Goal: Communication & Community: Ask a question

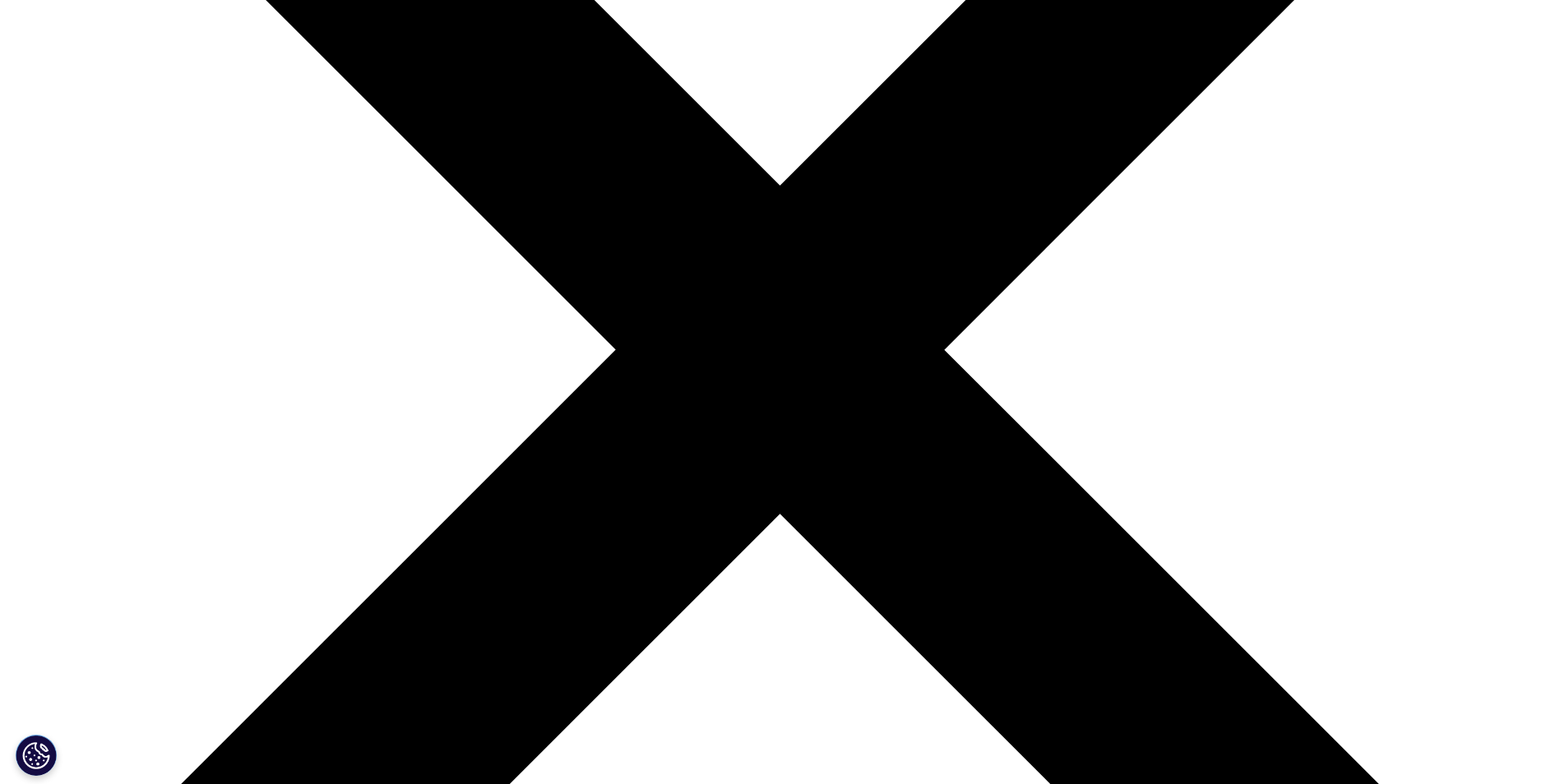
scroll to position [246, 0]
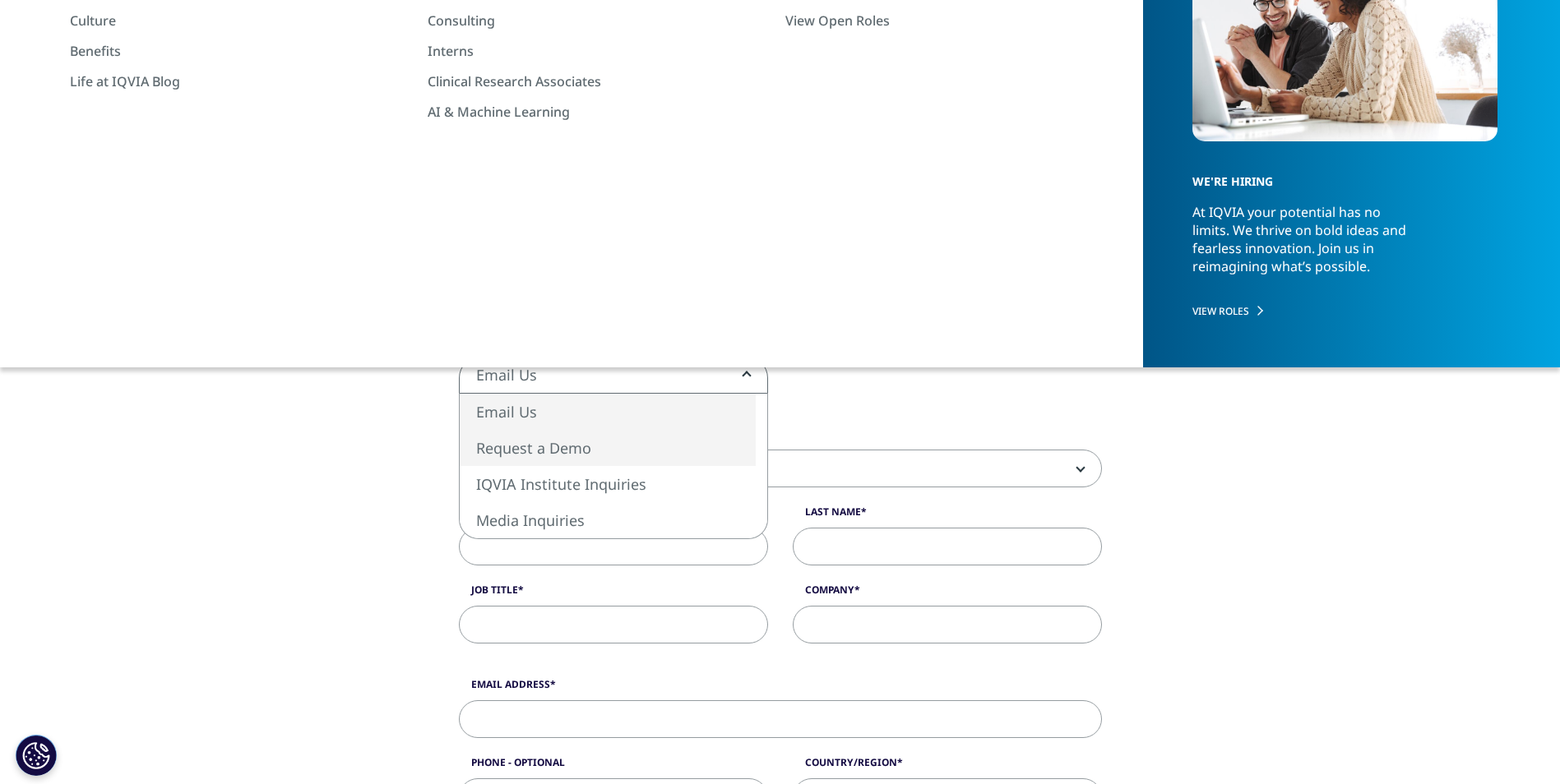
select select "https://www.iqvia.com/contact/demo"
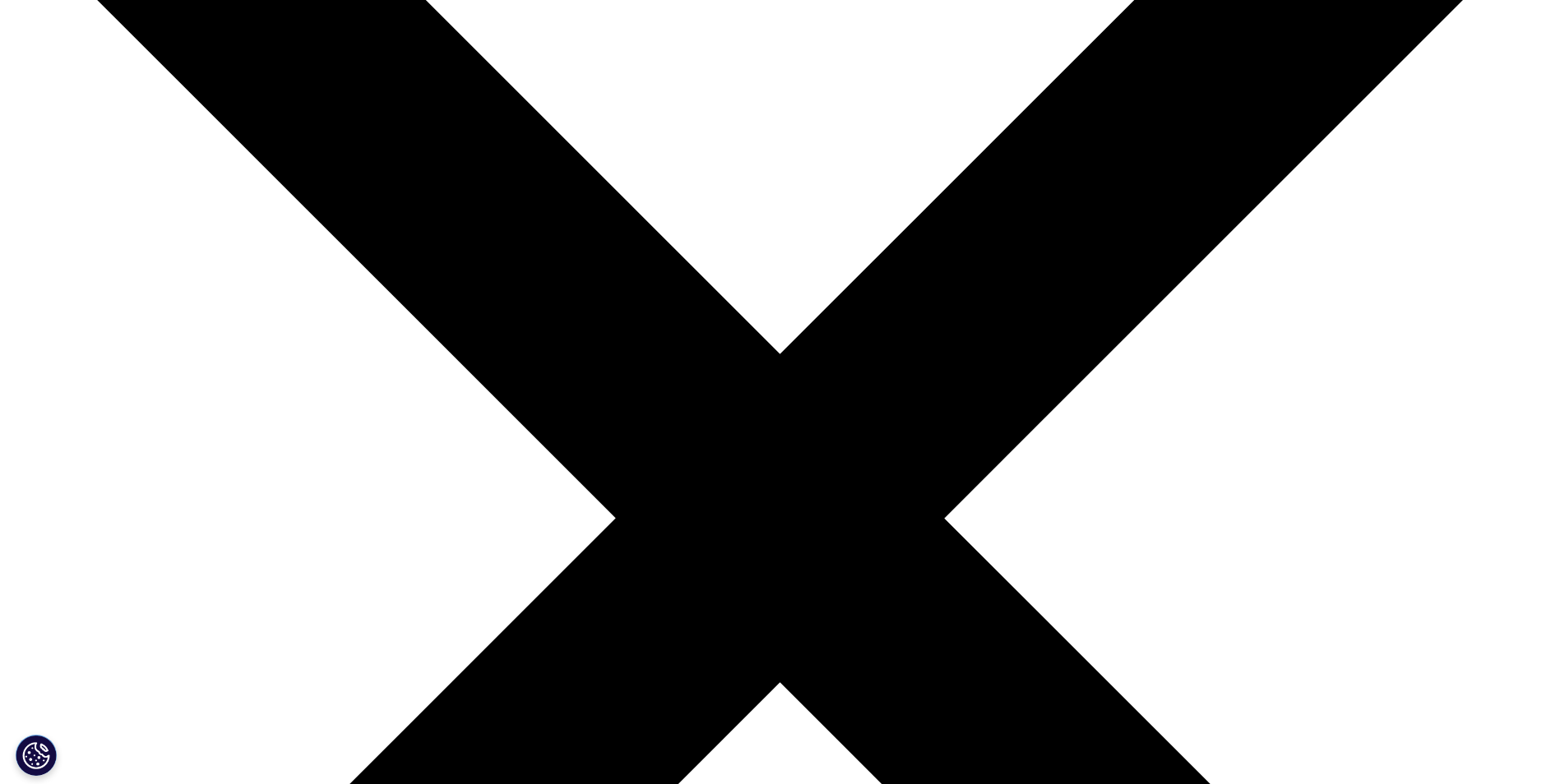
scroll to position [82, 0]
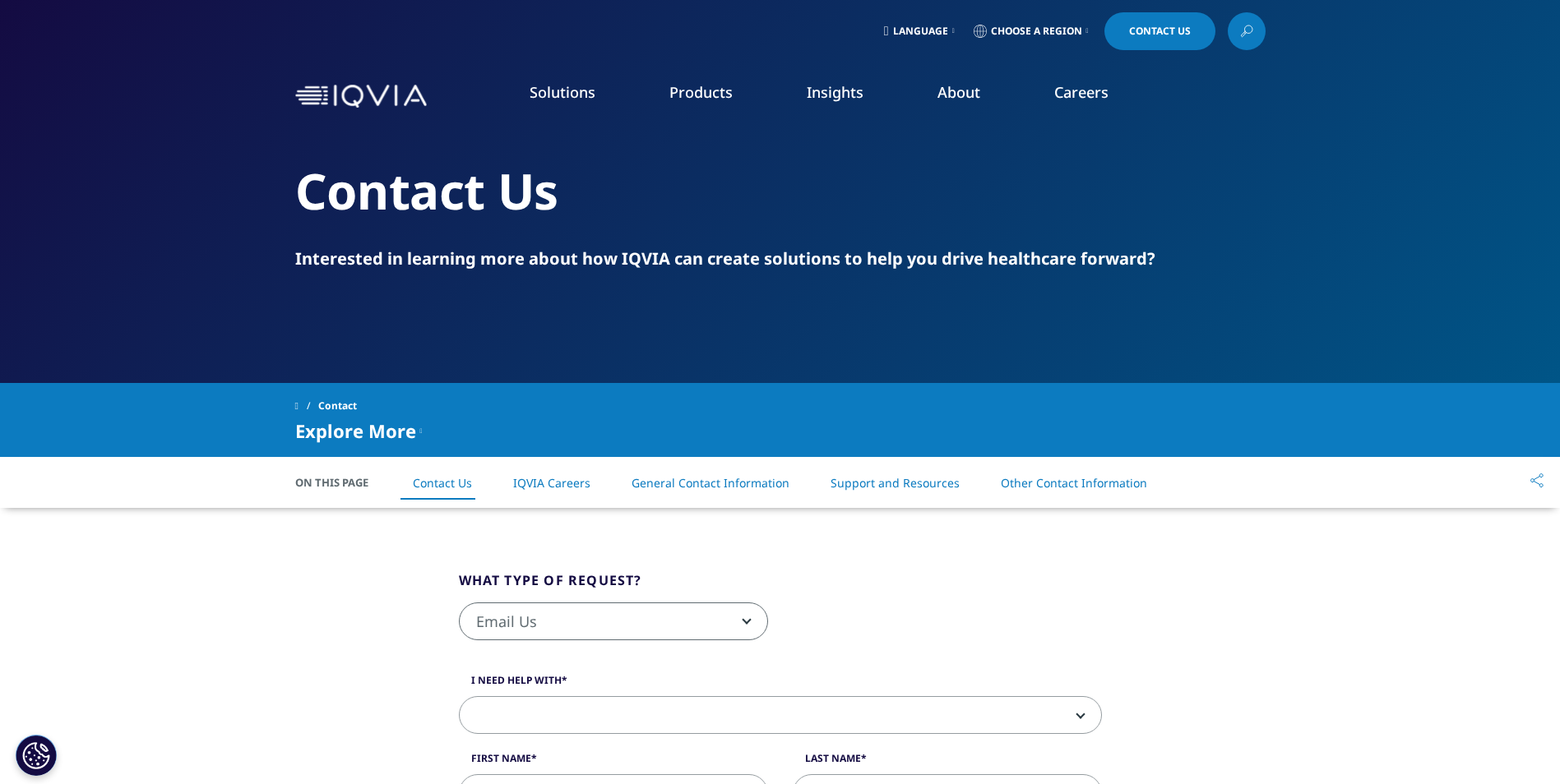
select select "https://www.iqvia.com/contact/demo"
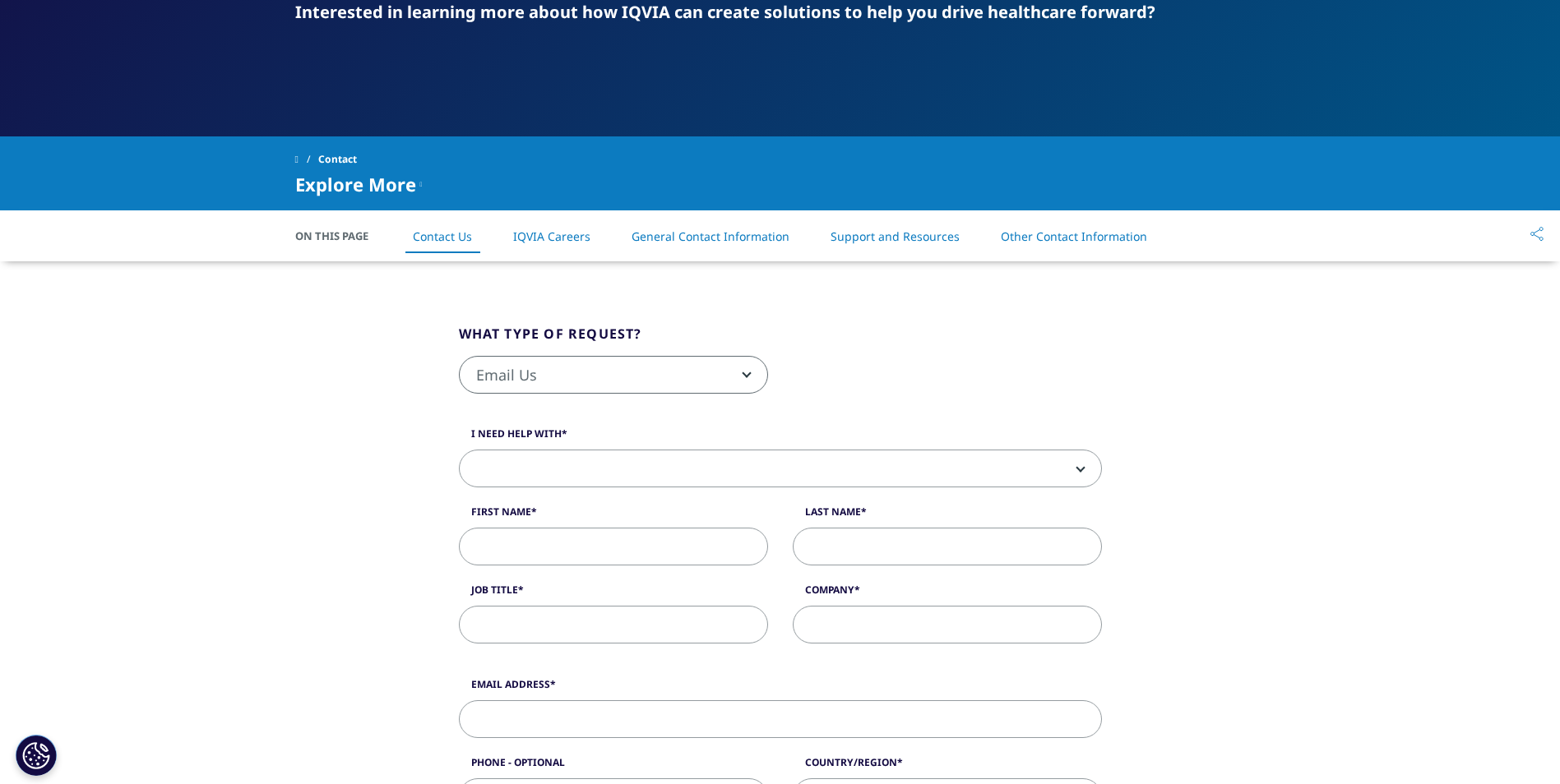
click at [296, 158] on span at bounding box center [297, 160] width 3 height 12
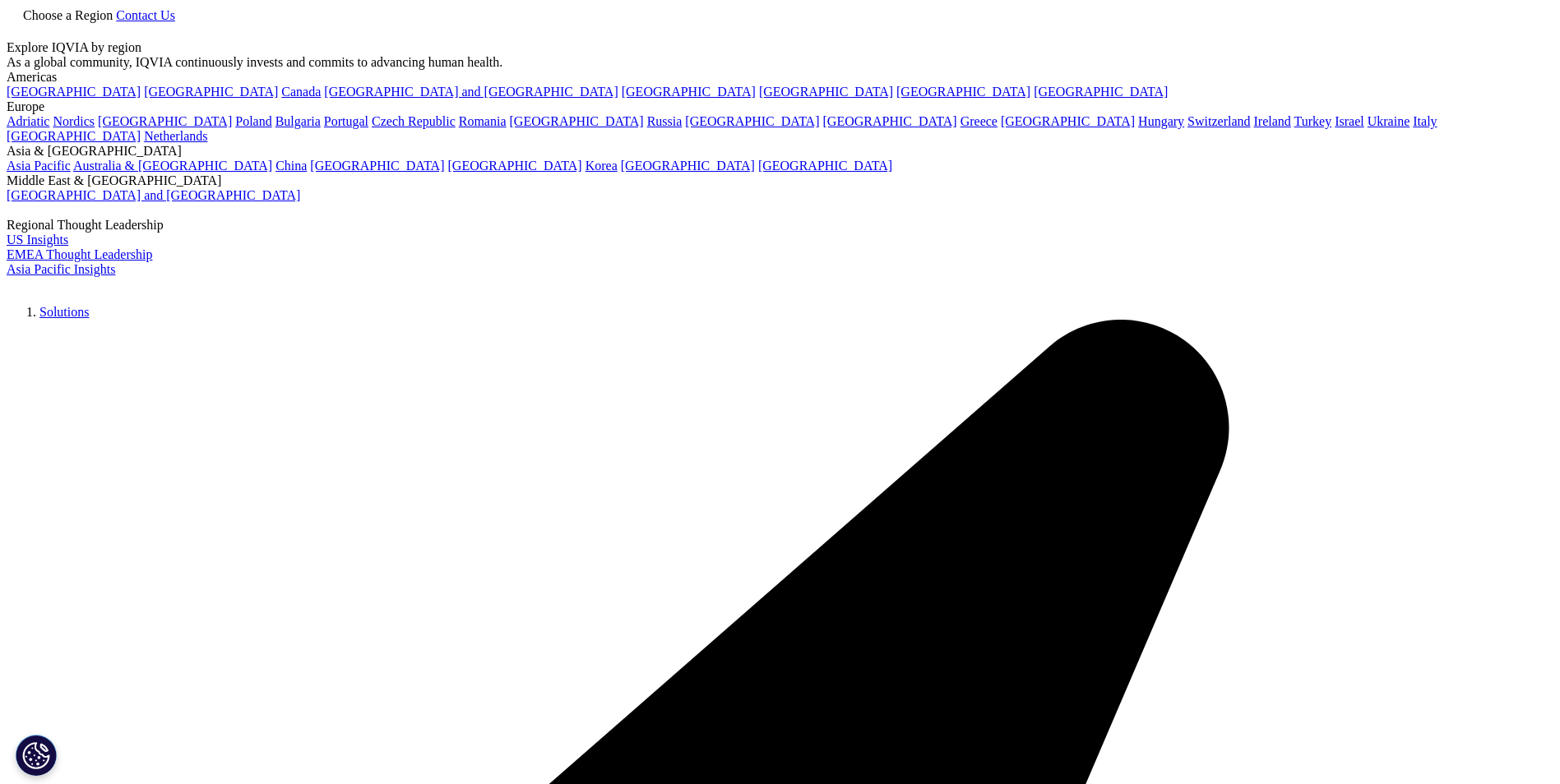
type input "CRO"
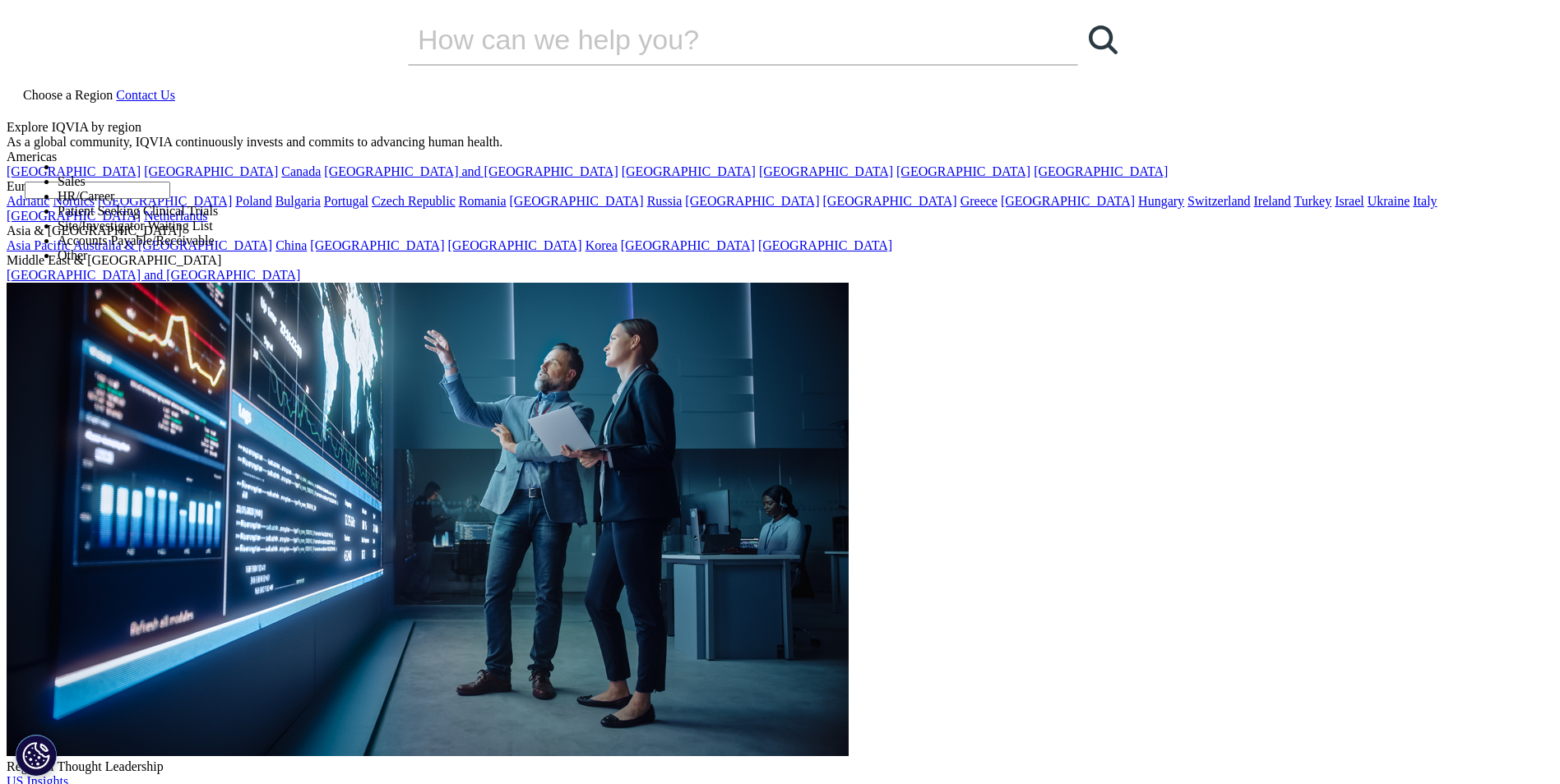
select select "Other"
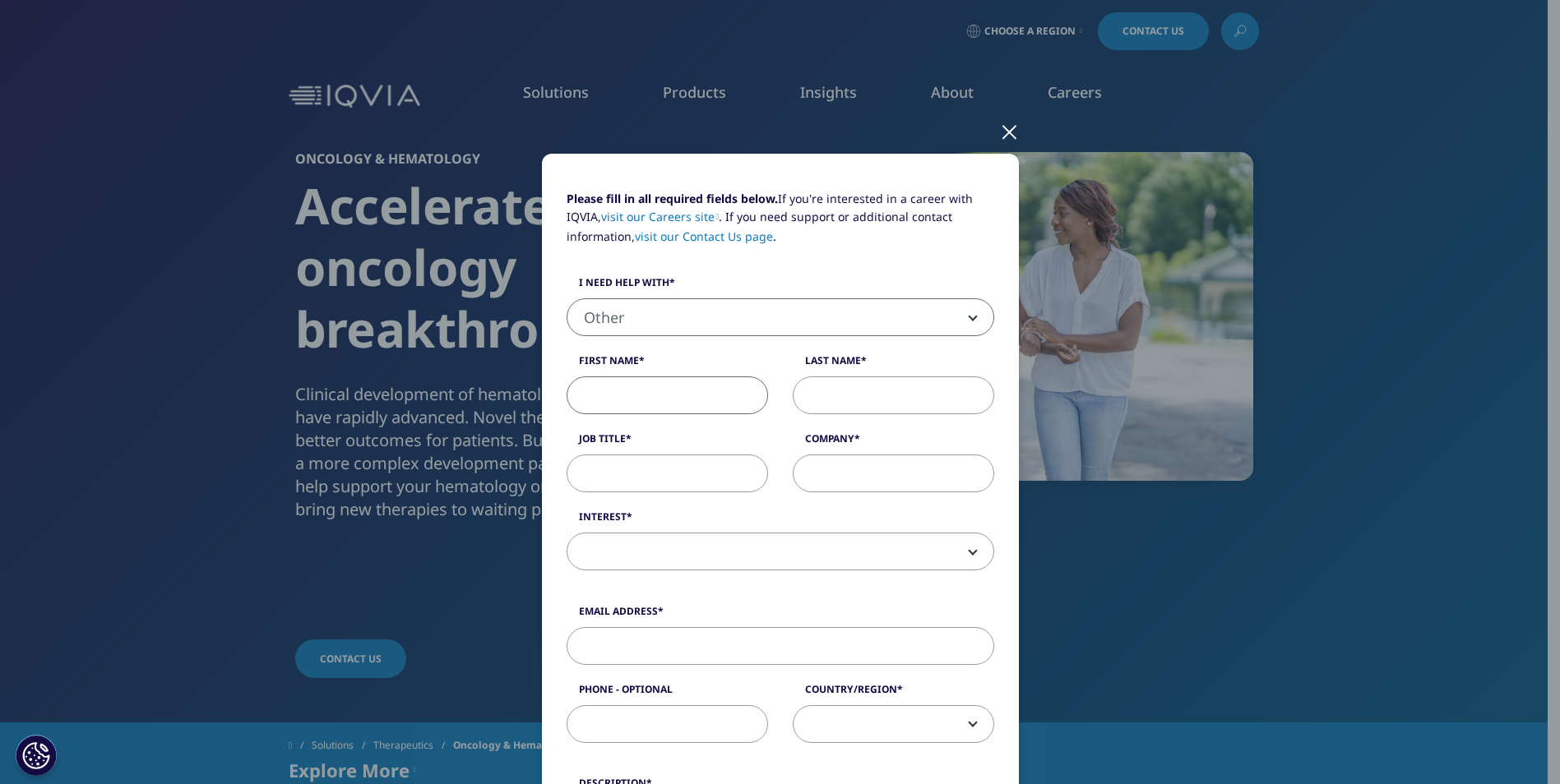
click at [637, 409] on input "First Name" at bounding box center [667, 395] width 201 height 37
type input "[PERSON_NAME]"
type input "Newave Pharmaceutical Inc"
type input "[EMAIL_ADDRESS][DOMAIN_NAME]"
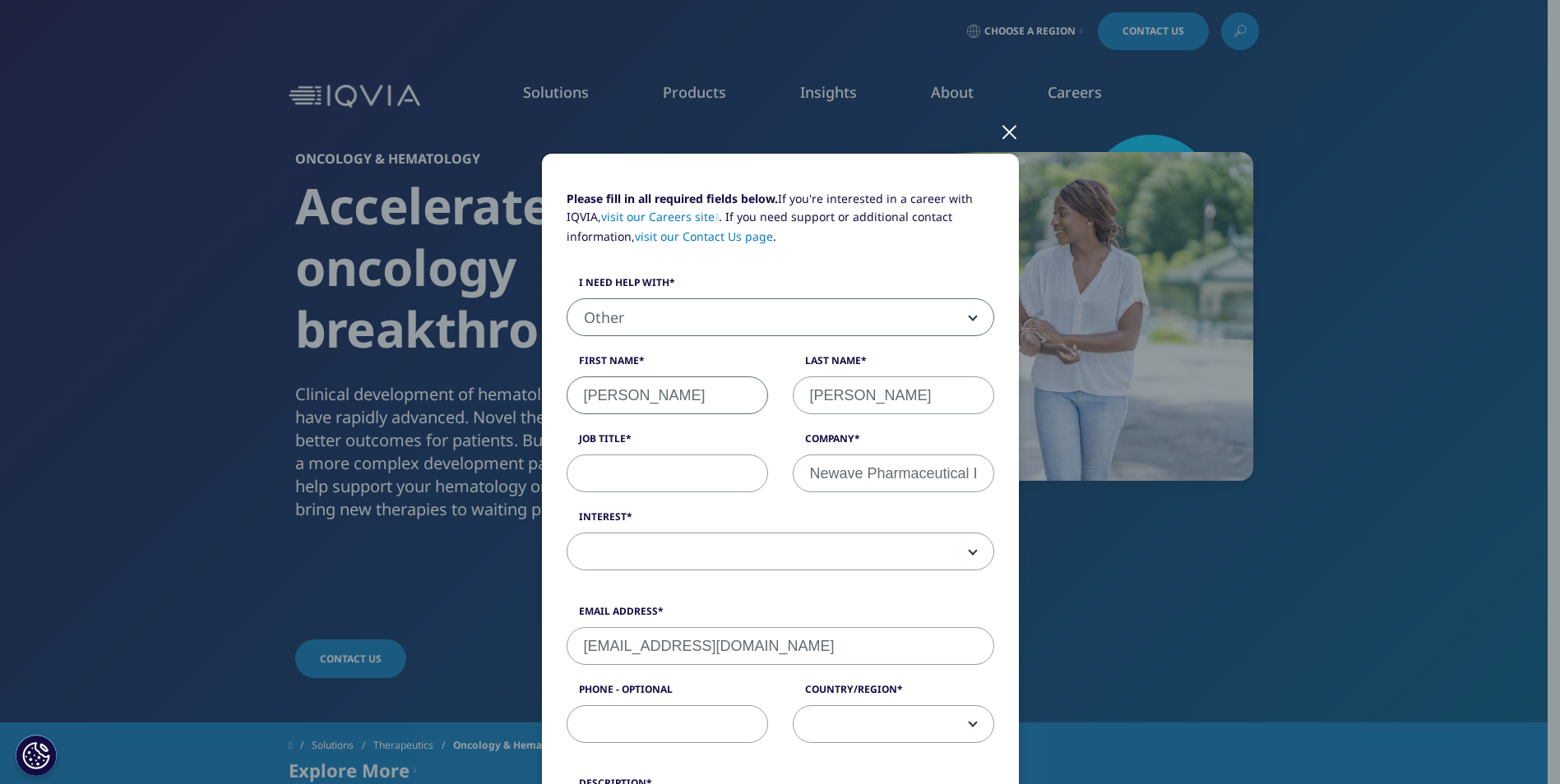
type input "2063353820"
select select "[GEOGRAPHIC_DATA]"
click at [646, 550] on span at bounding box center [780, 552] width 426 height 37
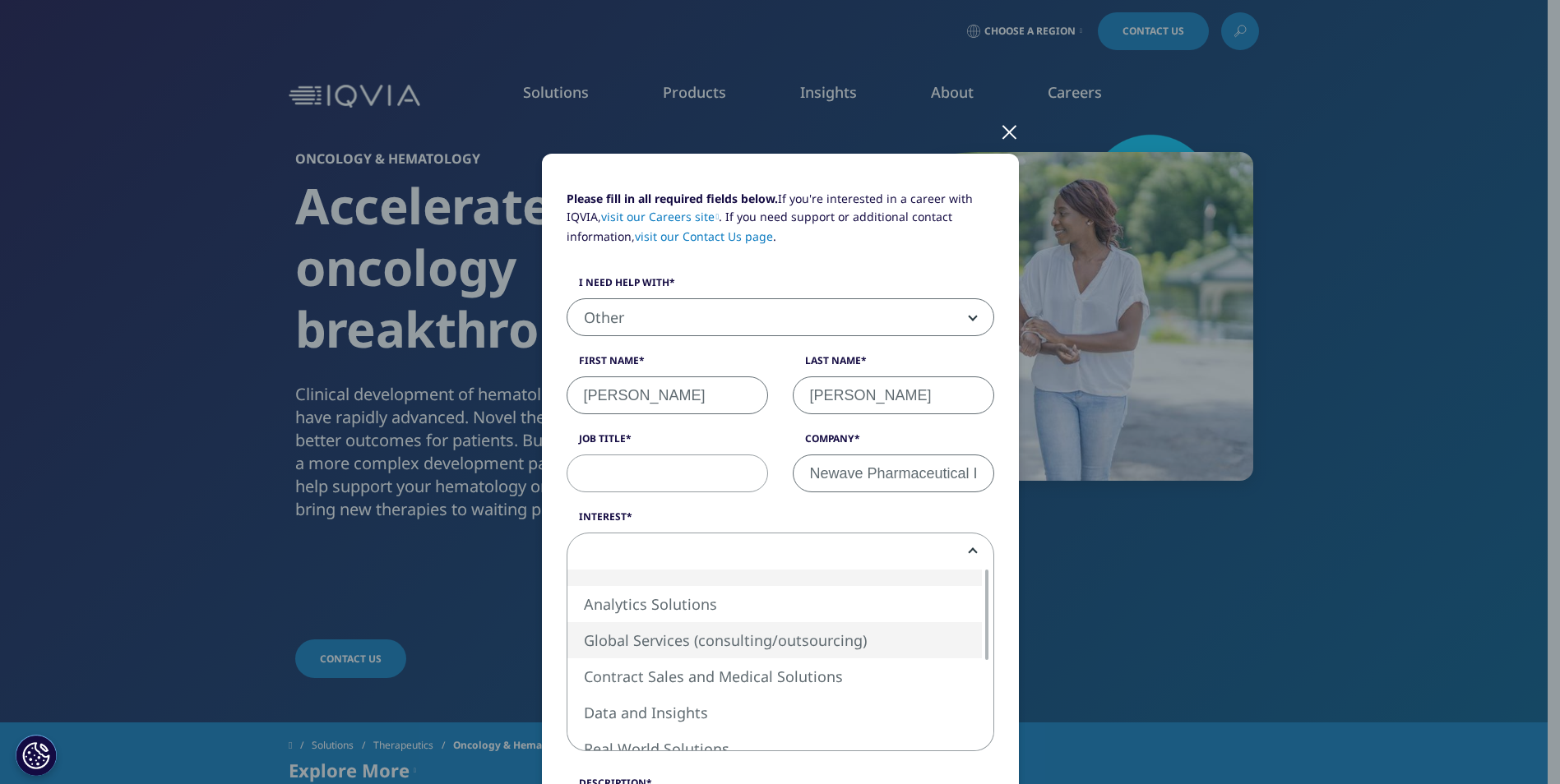
select select "Global Services"
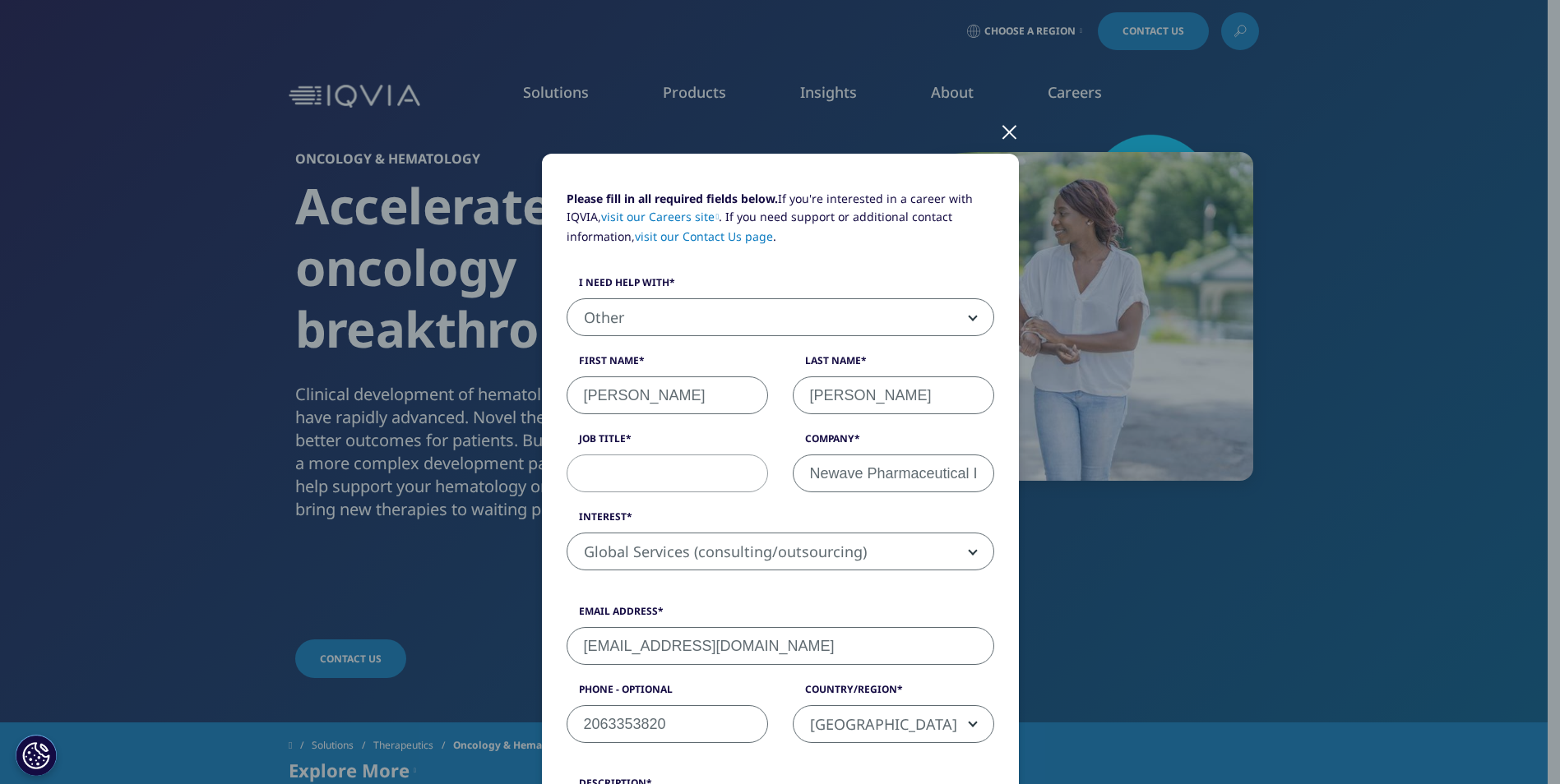
click at [996, 587] on div "Please fill in all required fields below. If you're interested in a career with…" at bounding box center [780, 708] width 477 height 1110
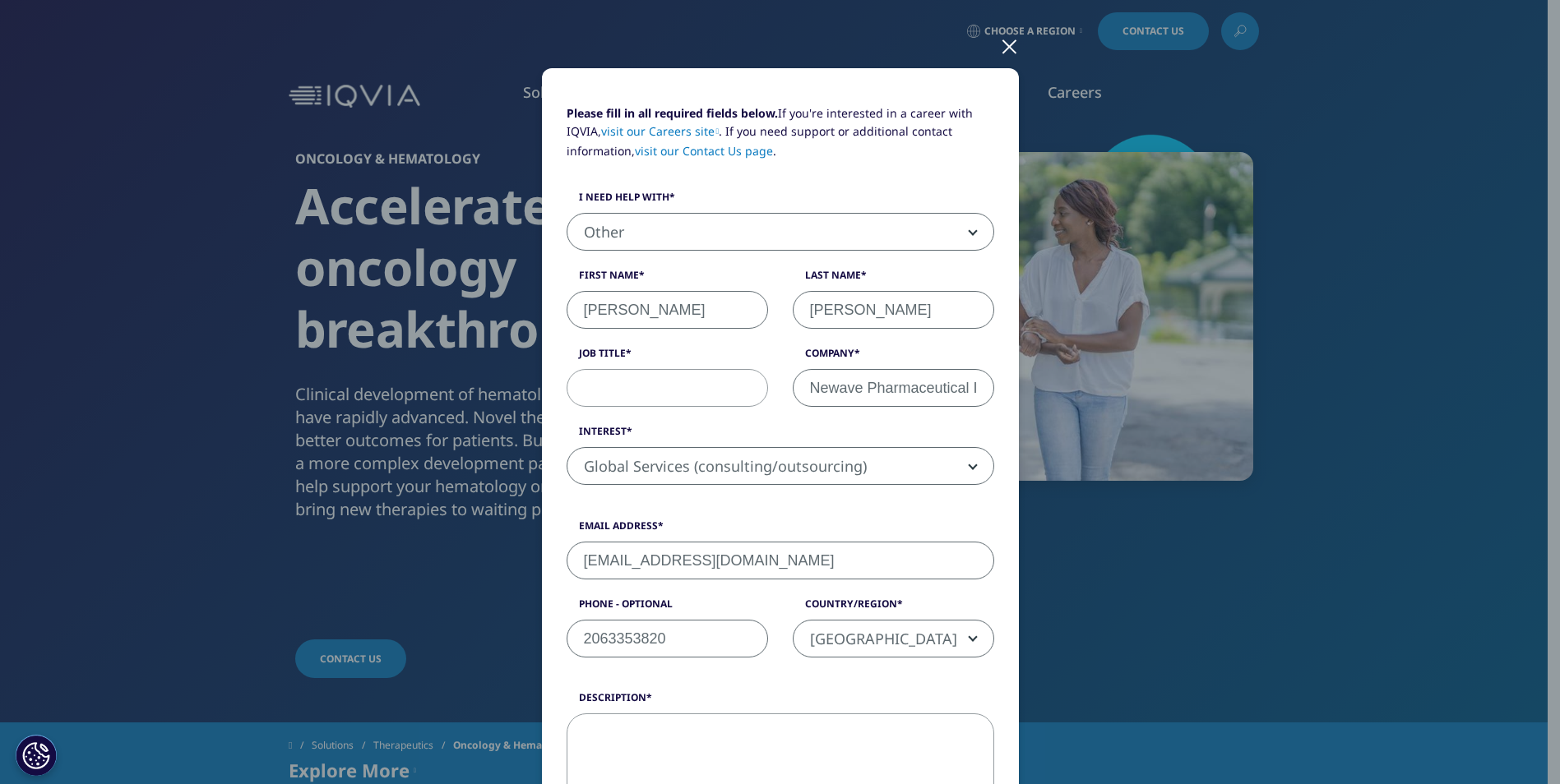
scroll to position [164, 0]
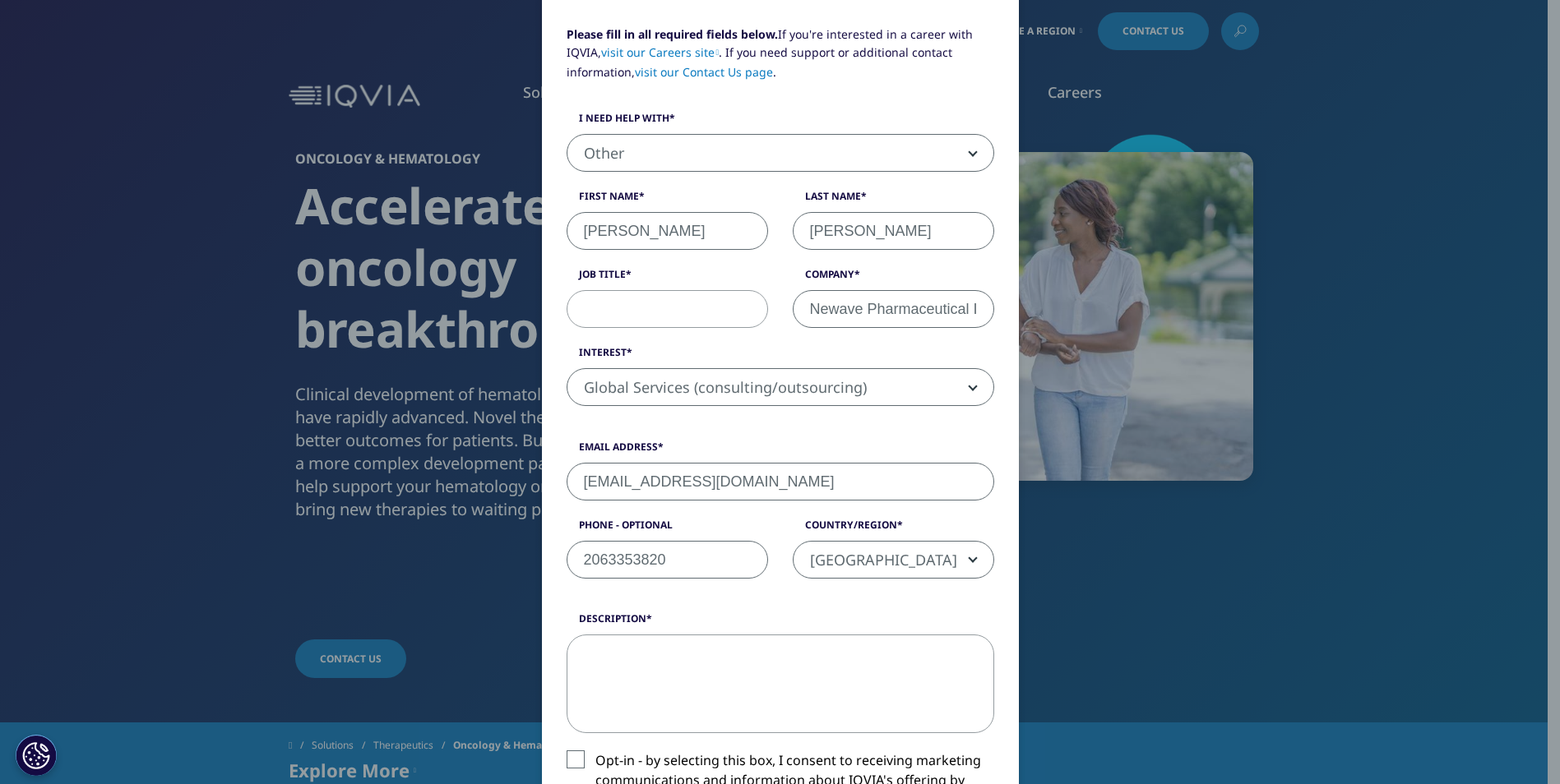
click at [659, 675] on textarea "Description" at bounding box center [780, 684] width 428 height 98
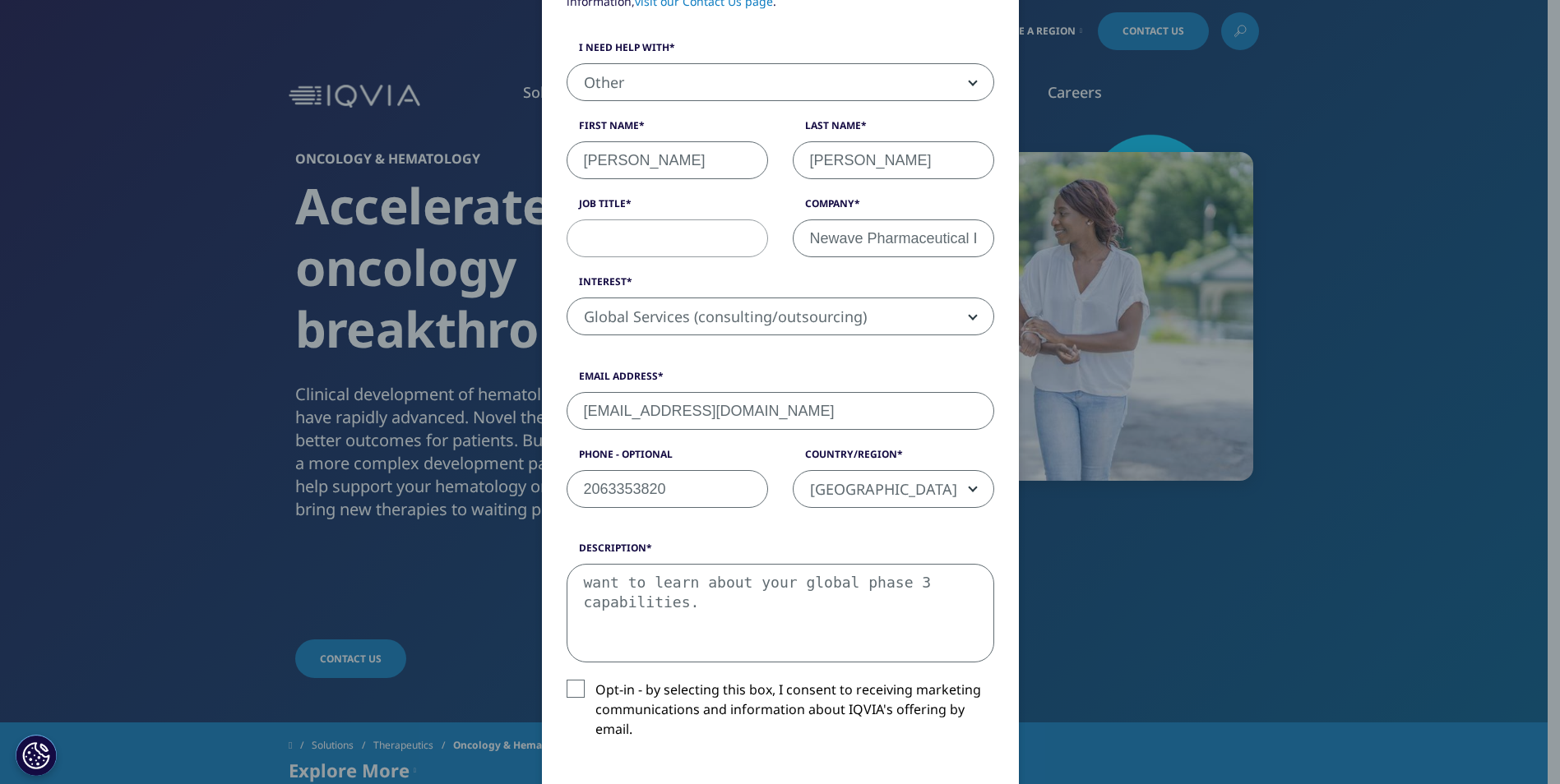
scroll to position [329, 0]
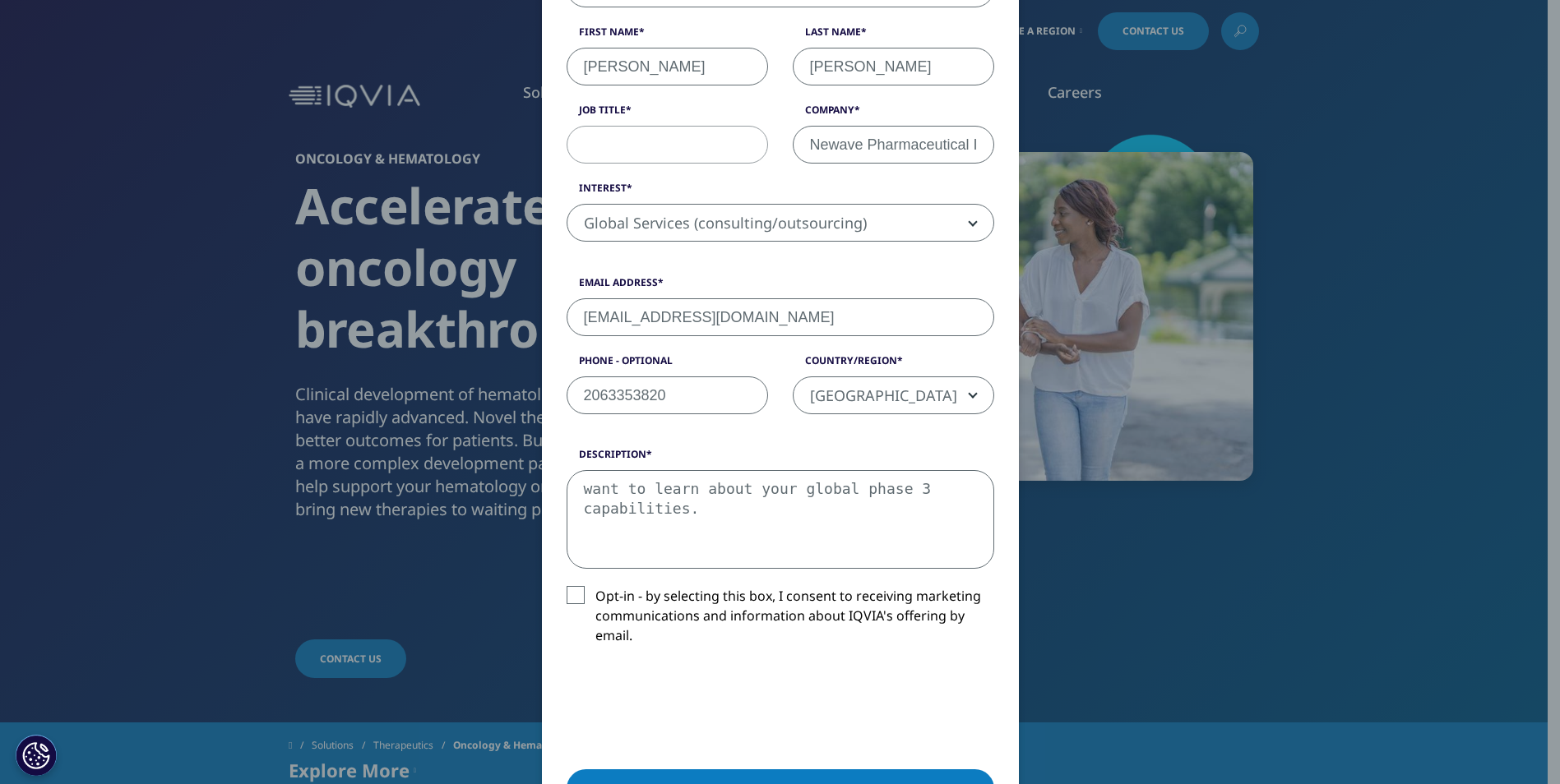
type textarea "want to learn about your global phase 3 capabilities."
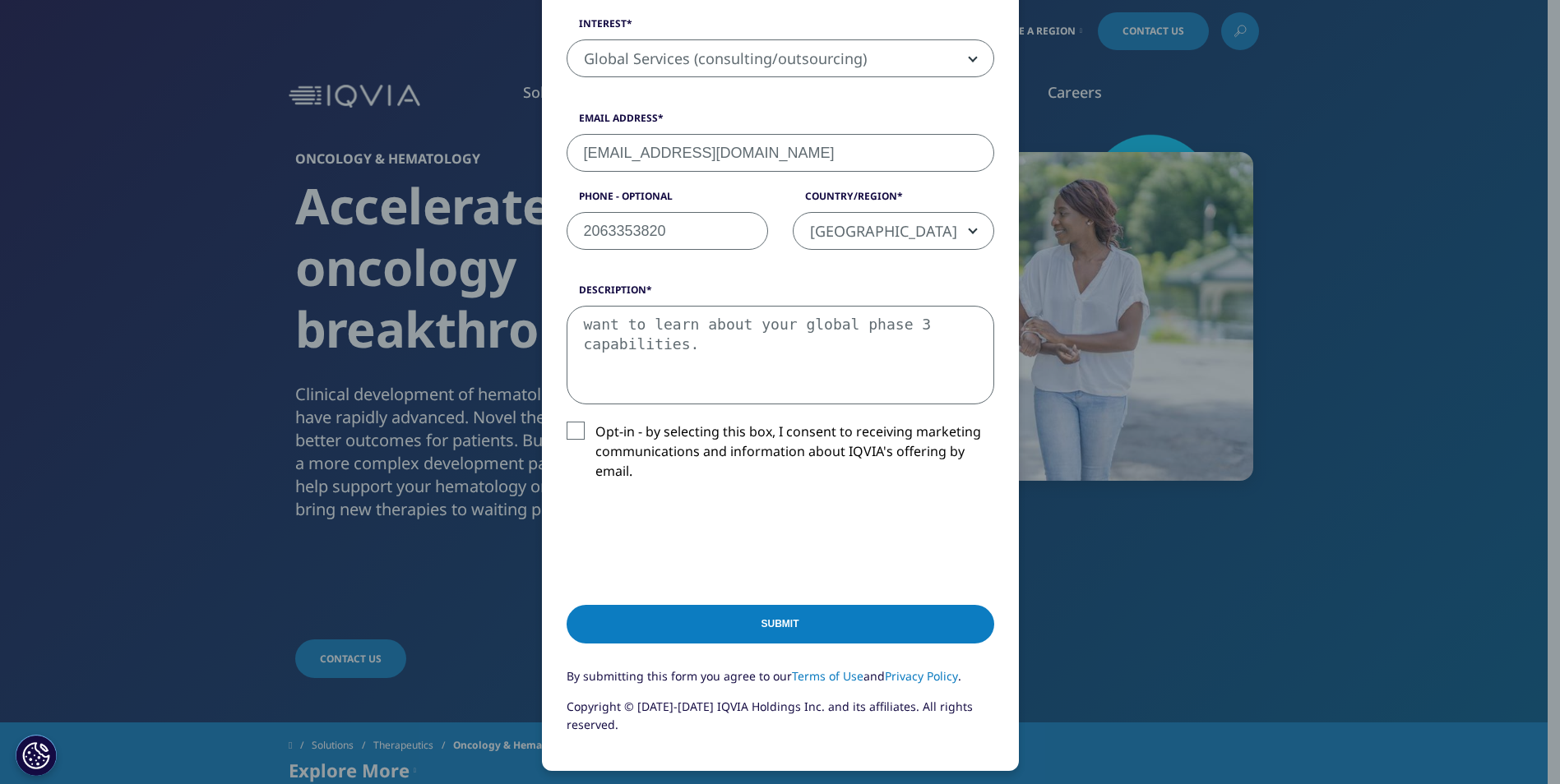
click at [796, 622] on input "Submit" at bounding box center [780, 623] width 428 height 38
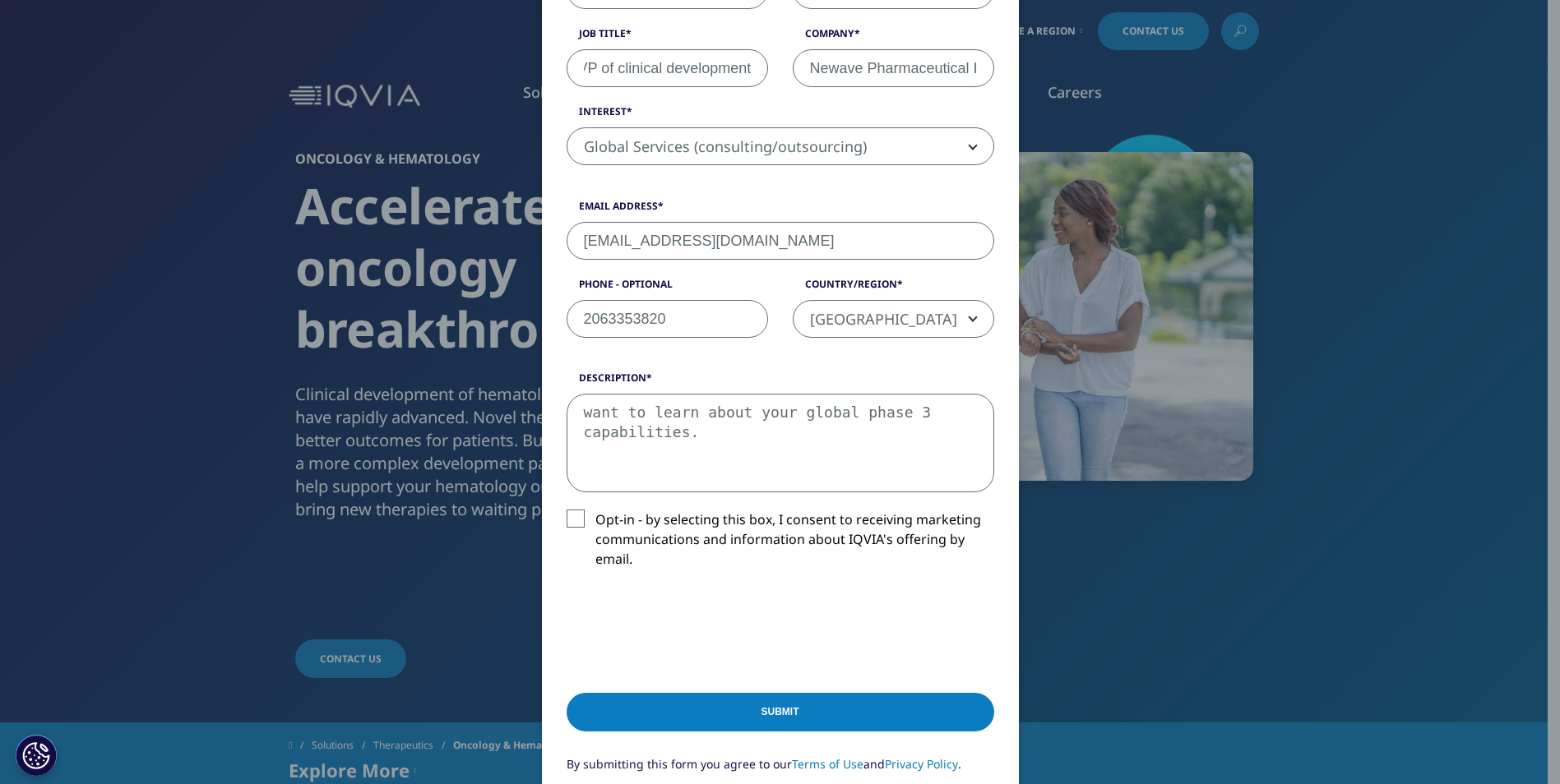
scroll to position [410, 0]
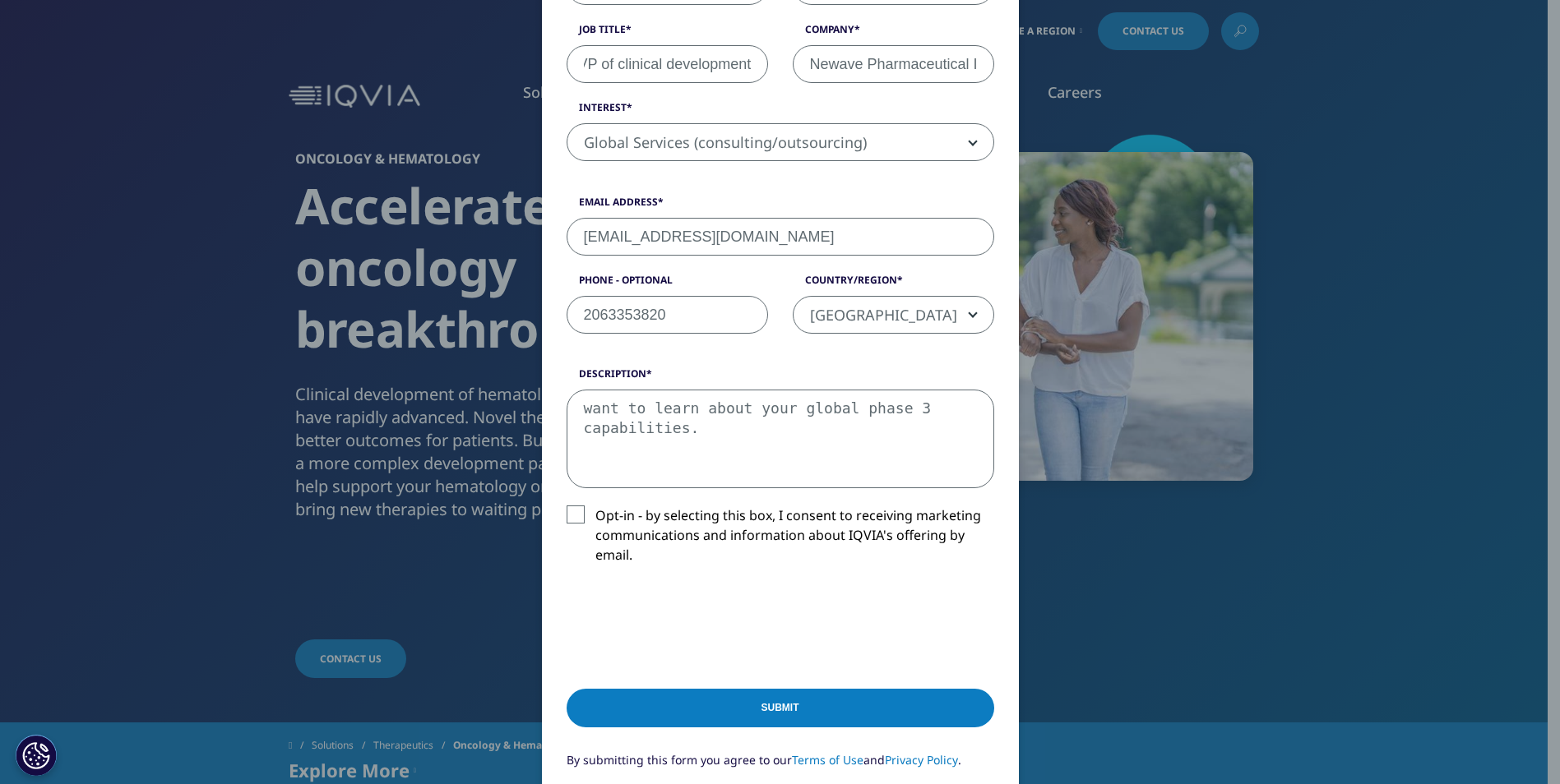
type input "VP of clinical development"
click at [767, 707] on input "Submit" at bounding box center [780, 707] width 428 height 38
